Goal: Transaction & Acquisition: Purchase product/service

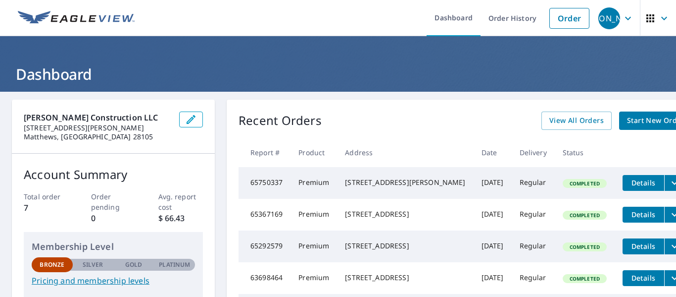
click at [627, 124] on span "Start New Order" at bounding box center [655, 120] width 57 height 12
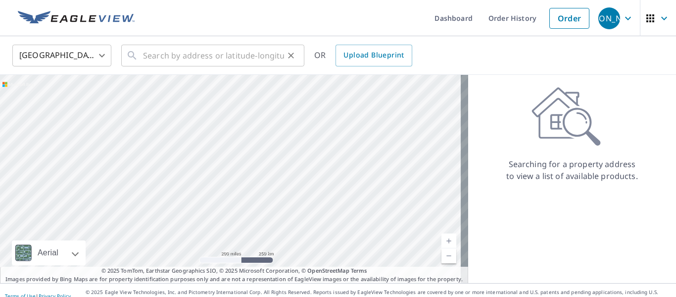
click at [133, 61] on div "​" at bounding box center [212, 56] width 183 height 22
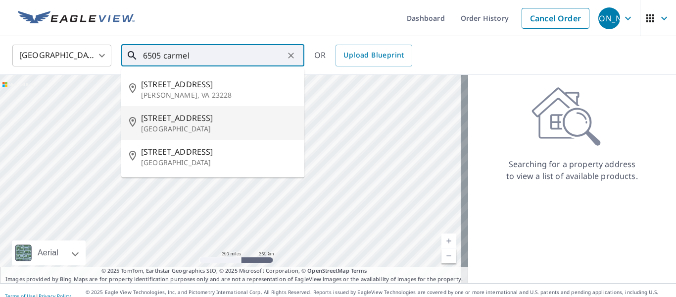
click at [157, 108] on li "[STREET_ADDRESS][PERSON_NAME]" at bounding box center [212, 123] width 183 height 34
type input "[STREET_ADDRESS][PERSON_NAME]"
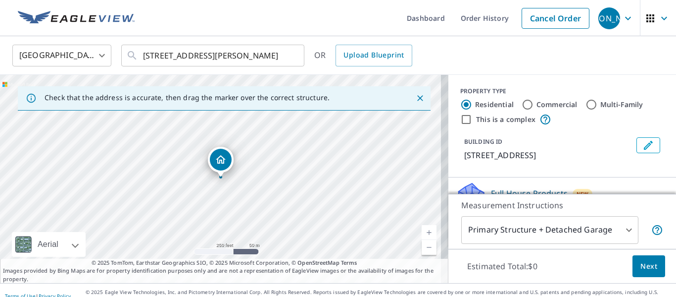
scroll to position [11, 0]
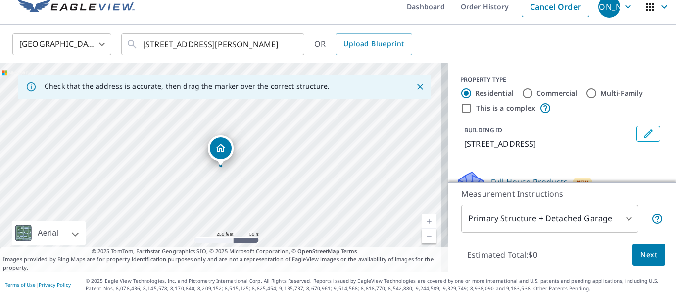
click at [611, 223] on body "JA [PERSON_NAME] Dashboard Order History Cancel Order JA [GEOGRAPHIC_DATA] [GEO…" at bounding box center [338, 148] width 676 height 297
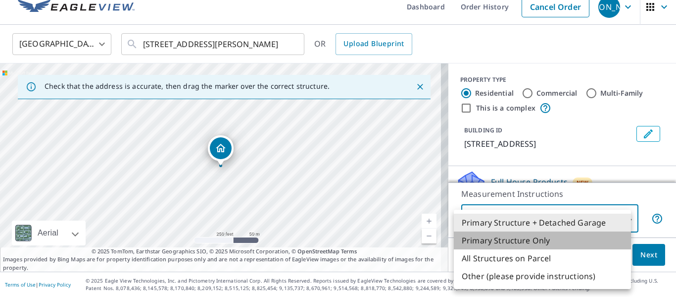
click at [575, 240] on li "Primary Structure Only" at bounding box center [542, 240] width 177 height 18
type input "2"
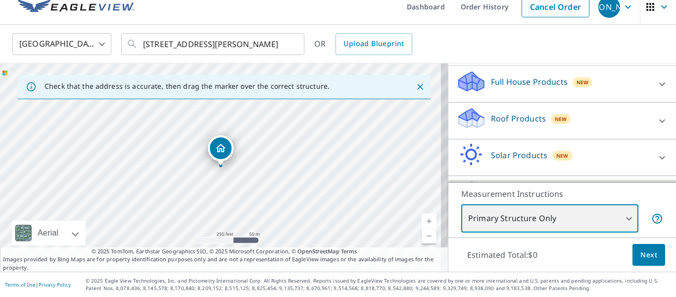
scroll to position [101, 0]
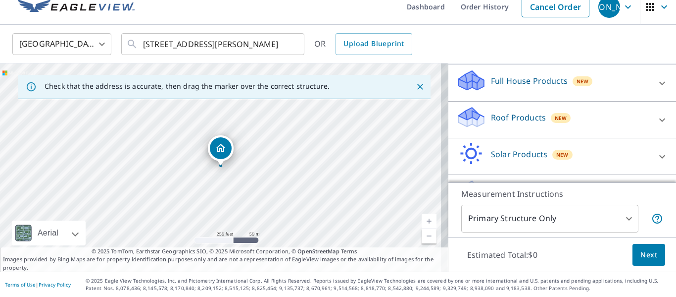
click at [525, 80] on p "Full House Products" at bounding box center [529, 81] width 77 height 12
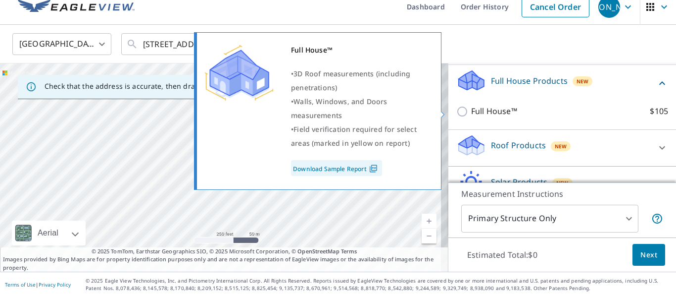
click at [457, 108] on input "Full House™ $105" at bounding box center [464, 111] width 15 height 12
checkbox input "true"
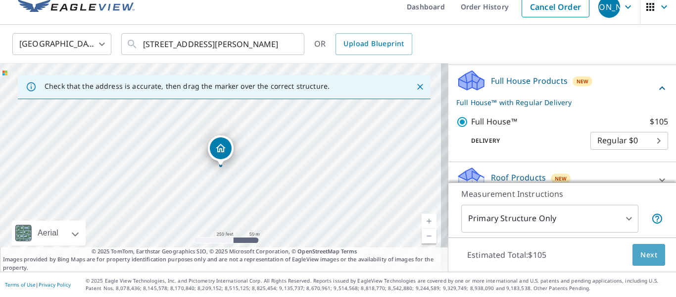
click at [633, 253] on button "Next" at bounding box center [649, 255] width 33 height 22
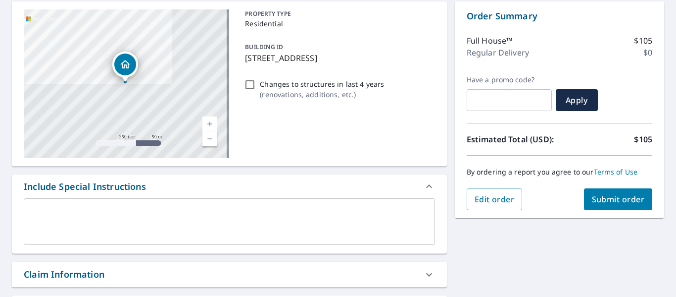
scroll to position [101, 0]
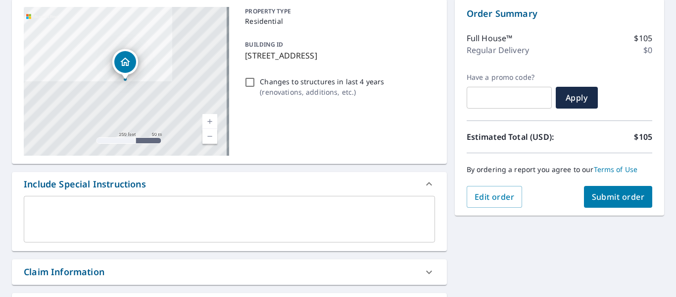
drag, startPoint x: 676, startPoint y: 153, endPoint x: 486, endPoint y: 242, distance: 209.8
click at [486, 242] on div "[STREET_ADDRESS][PERSON_NAME] Aerial Road A standard road map Aerial A detailed…" at bounding box center [338, 250] width 676 height 518
click at [620, 188] on button "Submit order" at bounding box center [618, 197] width 69 height 22
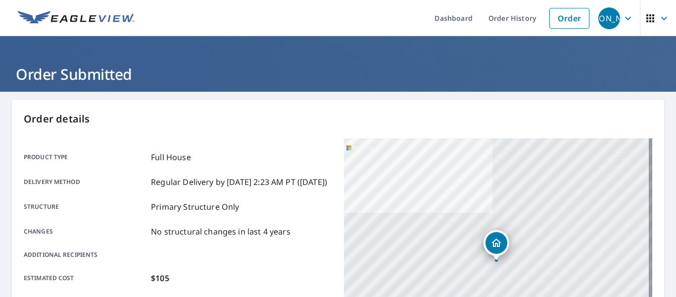
click at [352, 224] on div "[STREET_ADDRESS][PERSON_NAME]" at bounding box center [498, 262] width 309 height 248
